Goal: Find specific page/section: Find specific page/section

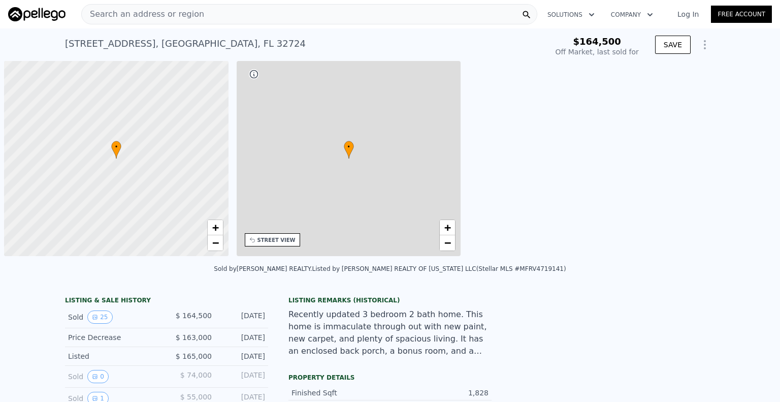
scroll to position [0, 4]
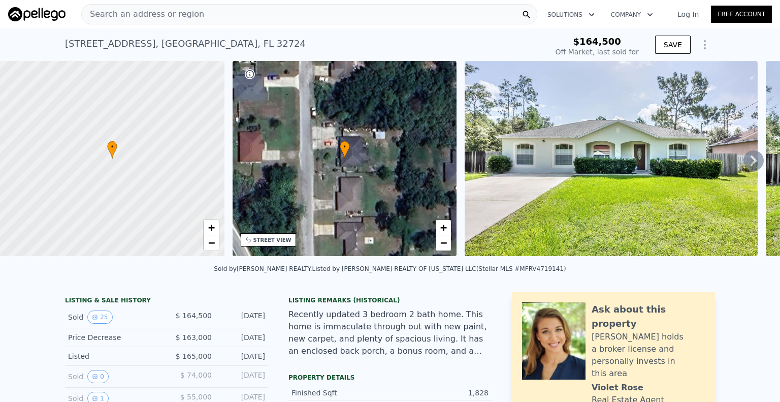
click at [197, 13] on div "Search an address or region" at bounding box center [309, 14] width 456 height 20
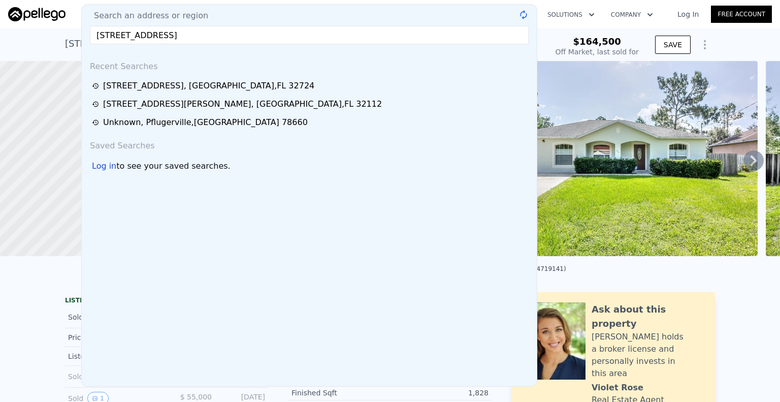
type input "[STREET_ADDRESS]"
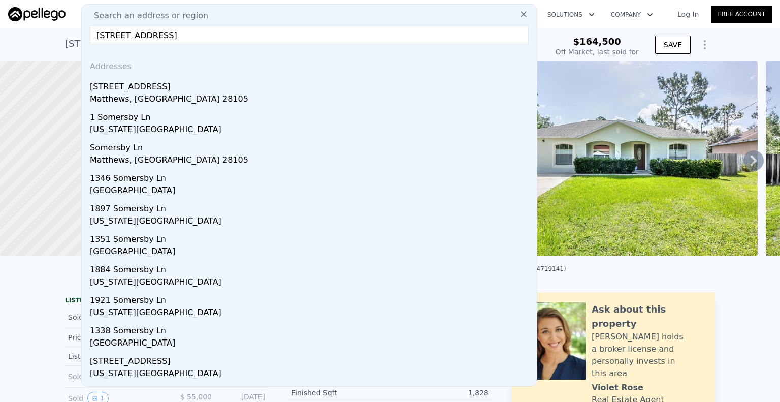
click at [166, 96] on div "Matthews, [GEOGRAPHIC_DATA] 28105" at bounding box center [311, 100] width 443 height 14
